Goal: Information Seeking & Learning: Compare options

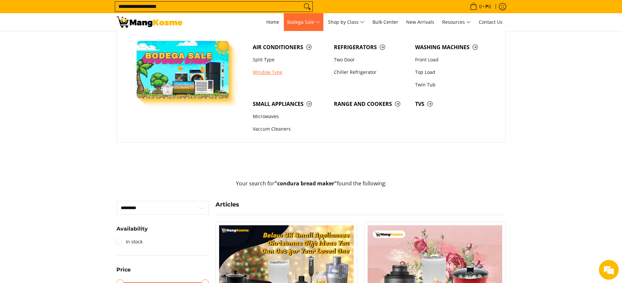
click at [268, 72] on link "Window Type" at bounding box center [290, 72] width 81 height 13
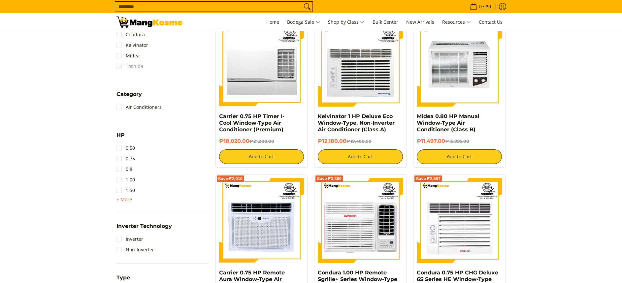
click at [127, 200] on span "+ More" at bounding box center [125, 199] width 16 height 5
click at [131, 190] on link "1.50" at bounding box center [126, 190] width 18 height 11
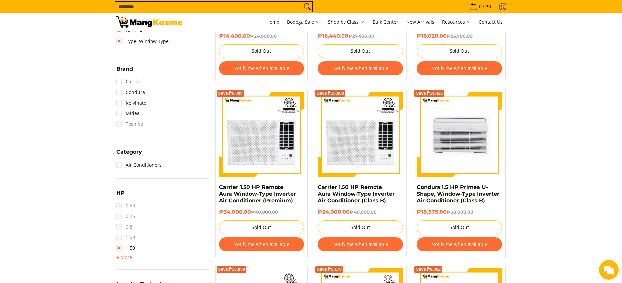
scroll to position [242, 0]
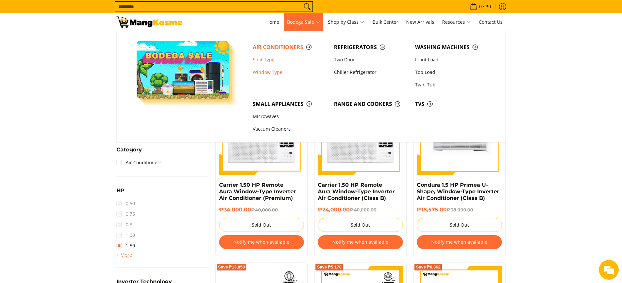
drag, startPoint x: 269, startPoint y: 57, endPoint x: 267, endPoint y: 61, distance: 4.6
click at [269, 57] on link "Split Type" at bounding box center [290, 59] width 81 height 13
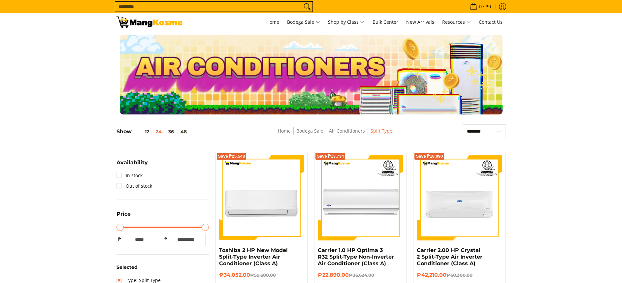
scroll to position [297, 0]
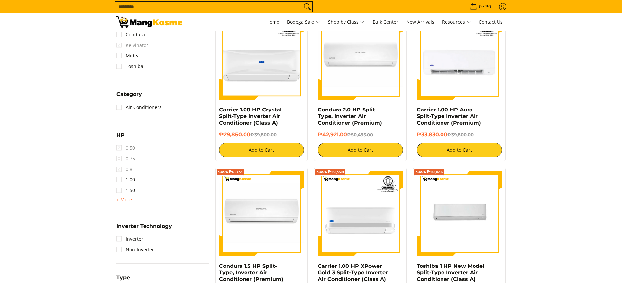
click at [129, 198] on span "+ More" at bounding box center [125, 199] width 16 height 5
click at [130, 191] on link "1.50" at bounding box center [126, 190] width 18 height 11
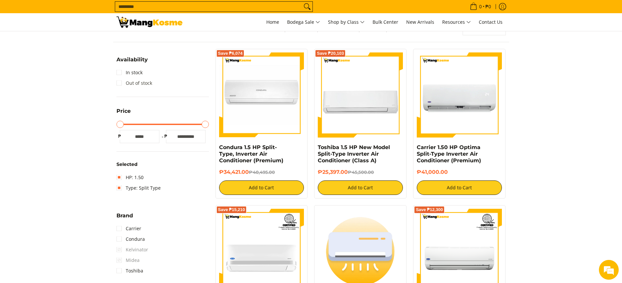
scroll to position [93, 0]
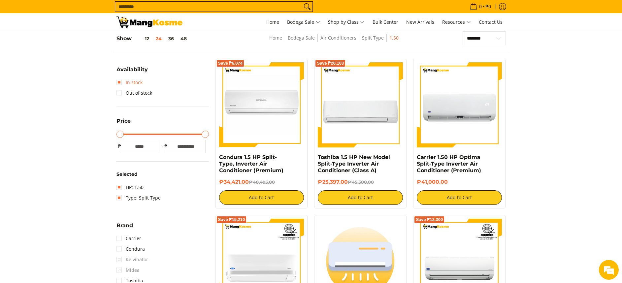
click at [139, 81] on link "In stock" at bounding box center [130, 82] width 26 height 11
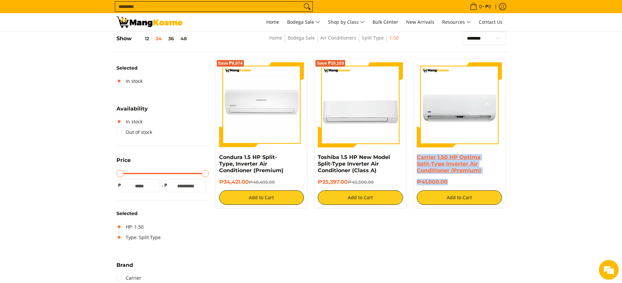
copy div "Carrier 1.50 HP Optima Split-Type Inverter Air Conditioner (Premium) ₱41,000.00"
drag, startPoint x: 454, startPoint y: 179, endPoint x: 419, endPoint y: 157, distance: 41.3
click at [419, 157] on div "Carrier 1.50 HP Optima Split-Type Inverter Air Conditioner (Premium) ₱41,000.00…" at bounding box center [459, 179] width 85 height 51
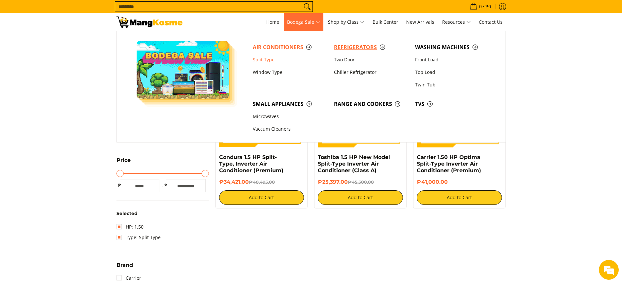
click at [379, 47] on span "Refrigerators" at bounding box center [371, 47] width 75 height 8
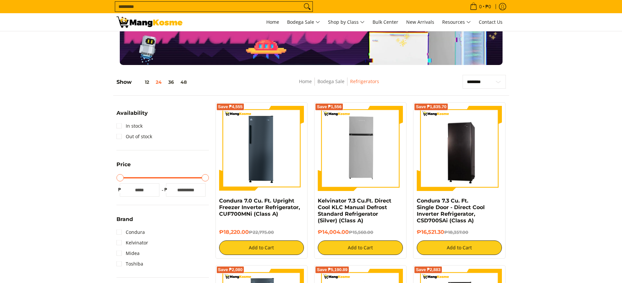
scroll to position [50, 0]
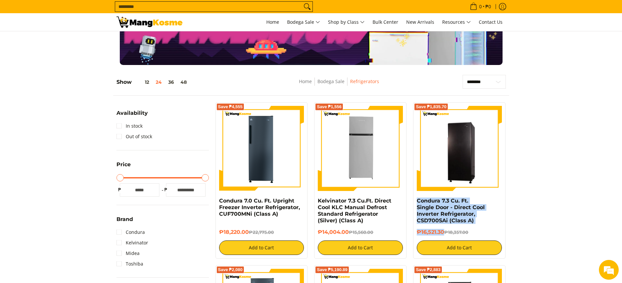
drag, startPoint x: 444, startPoint y: 232, endPoint x: 412, endPoint y: 199, distance: 46.7
click at [412, 200] on div "Save ₱1,835.70 Condura 7.3 Cu. Ft. Single Door - Direct Cool Inverter Refrigera…" at bounding box center [459, 180] width 99 height 156
click at [292, 9] on input "Search..." at bounding box center [208, 7] width 187 height 10
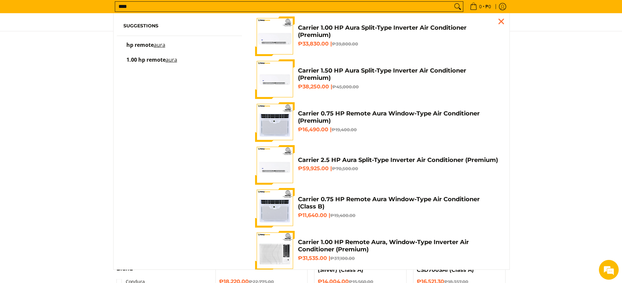
click at [228, 9] on input "****" at bounding box center [283, 7] width 337 height 10
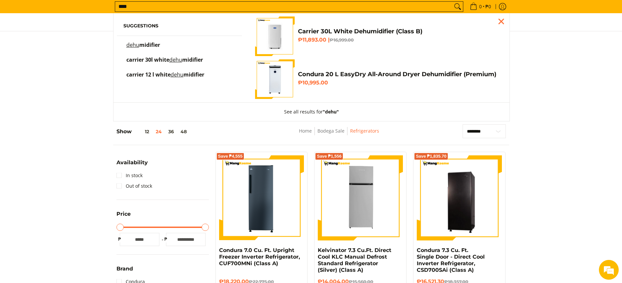
type input "****"
click at [313, 40] on h6 "₱11,893.00 | ₱16,999.00" at bounding box center [398, 40] width 201 height 7
